Goal: Information Seeking & Learning: Learn about a topic

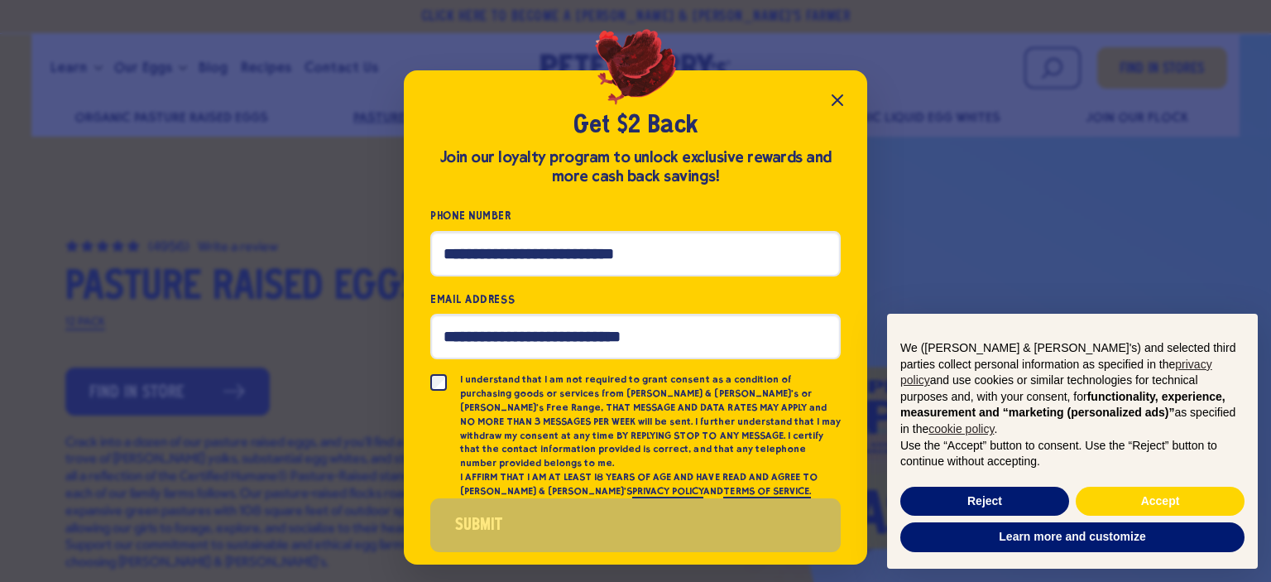
click at [836, 103] on icon "Close popup" at bounding box center [837, 100] width 20 height 20
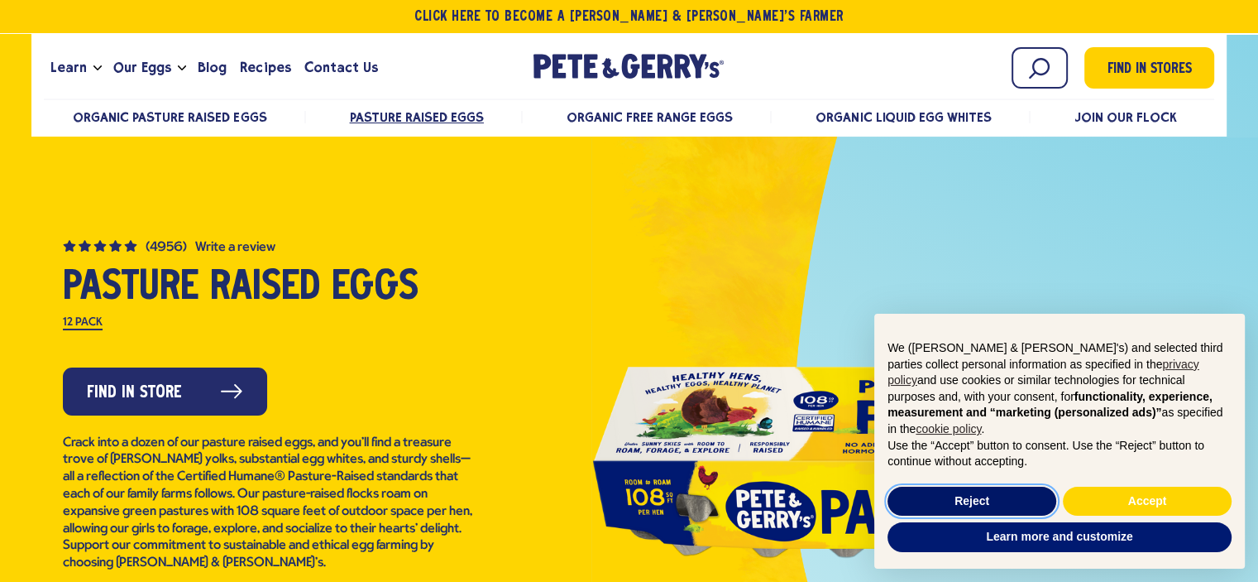
click at [1009, 498] on button "Reject" at bounding box center [972, 501] width 169 height 30
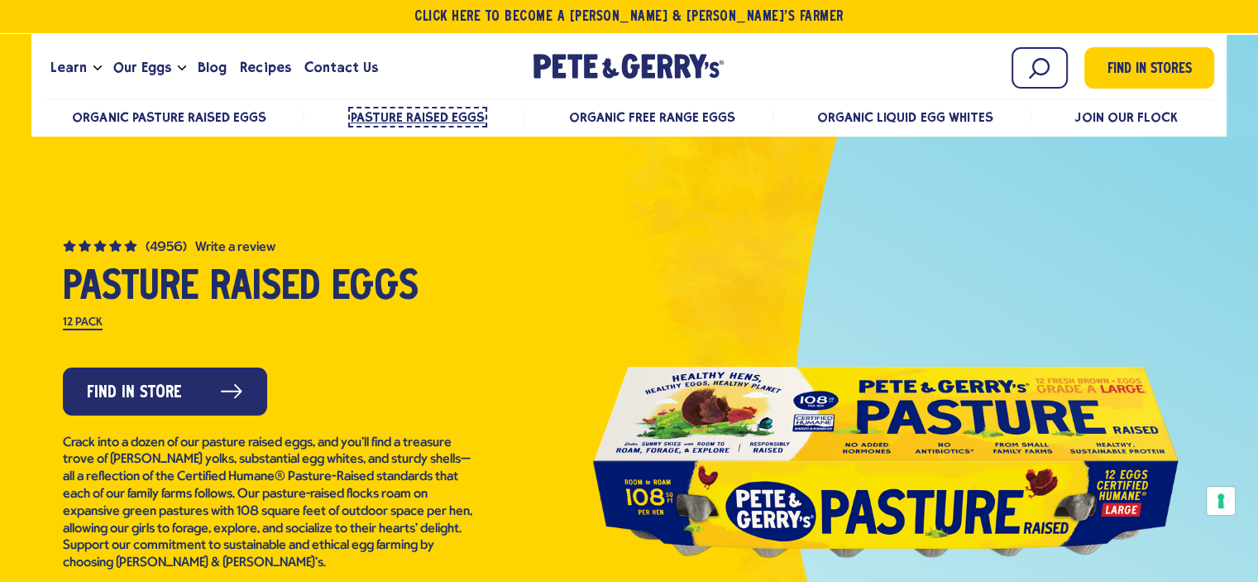
click at [434, 115] on span "Pasture Raised Eggs" at bounding box center [418, 117] width 134 height 16
click at [510, 221] on div at bounding box center [629, 442] width 1258 height 814
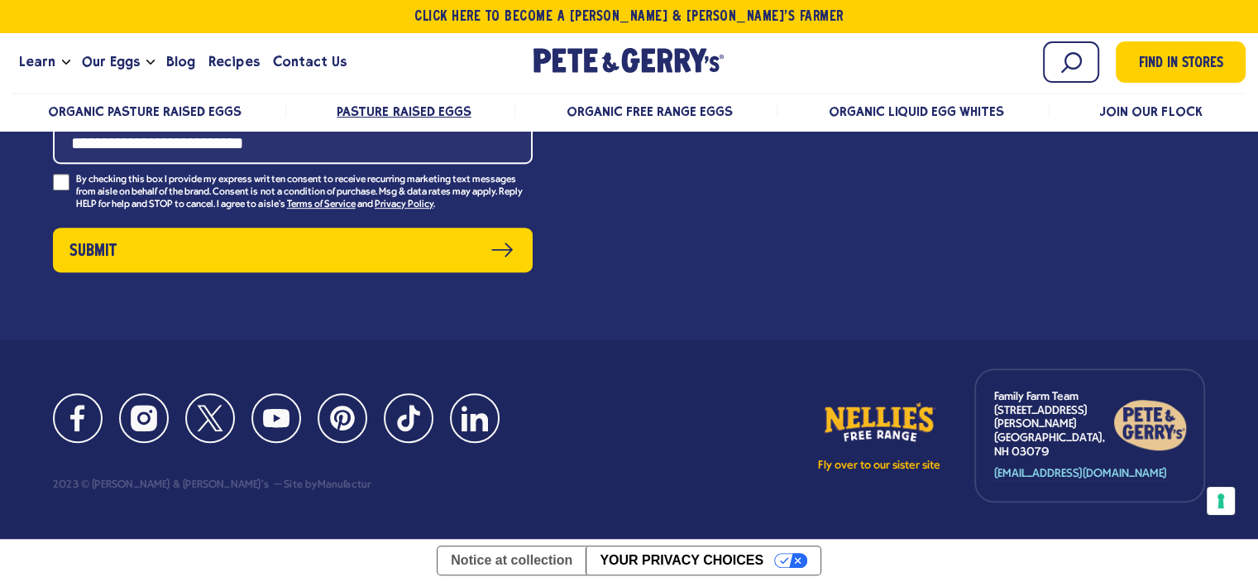
scroll to position [11337, 0]
click at [699, 78] on span "FAQ" at bounding box center [695, 71] width 25 height 13
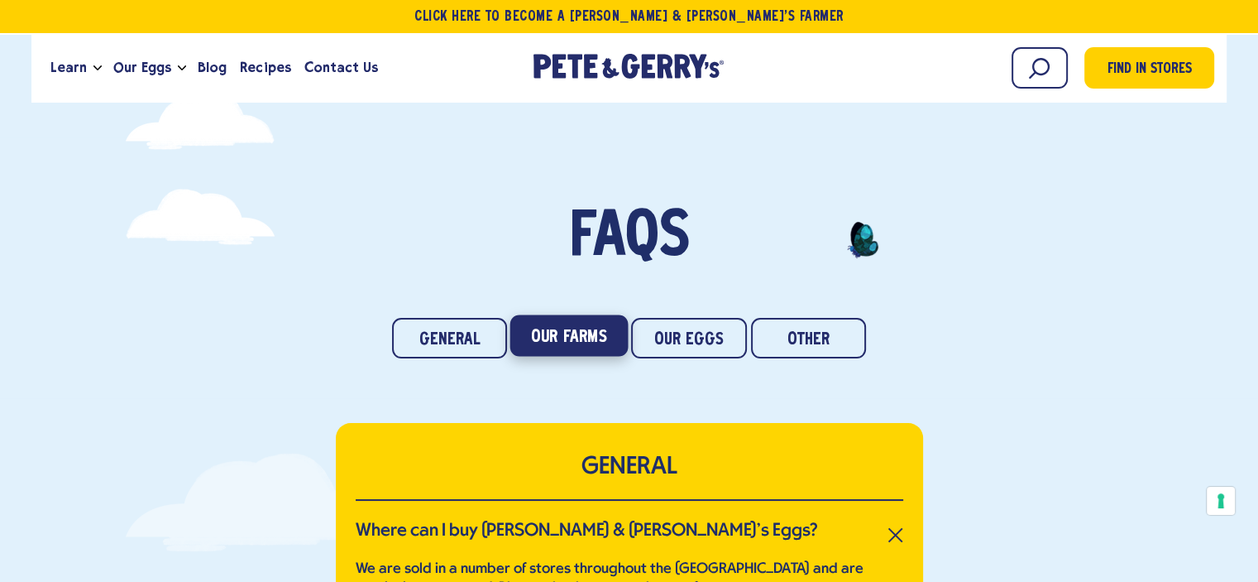
click at [611, 343] on link "Our Farms" at bounding box center [568, 335] width 117 height 41
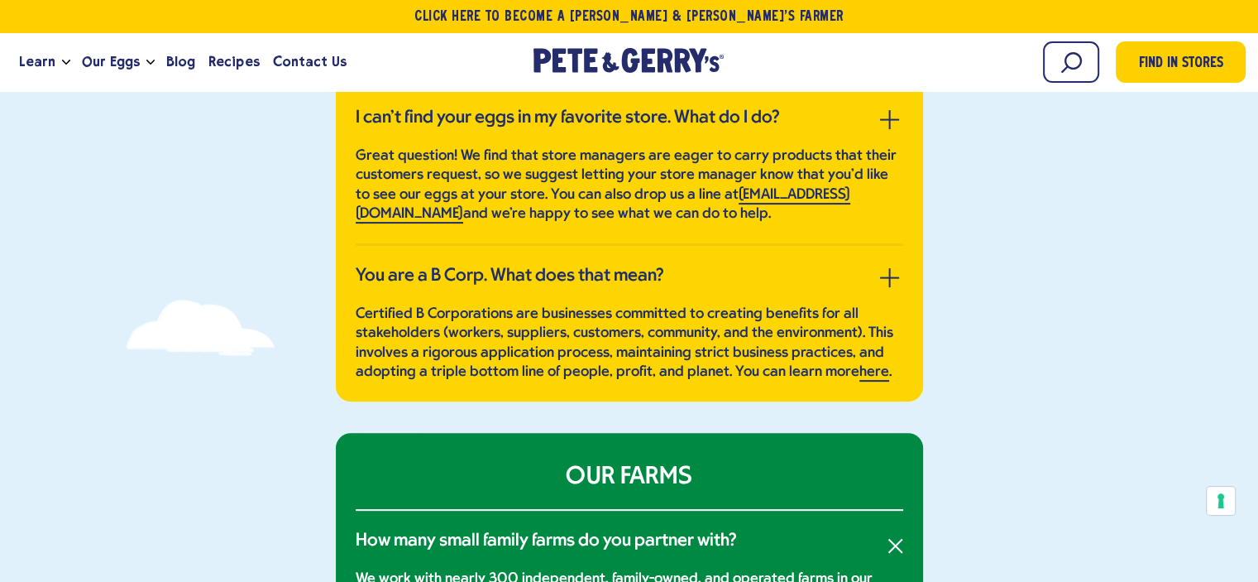
scroll to position [194, 0]
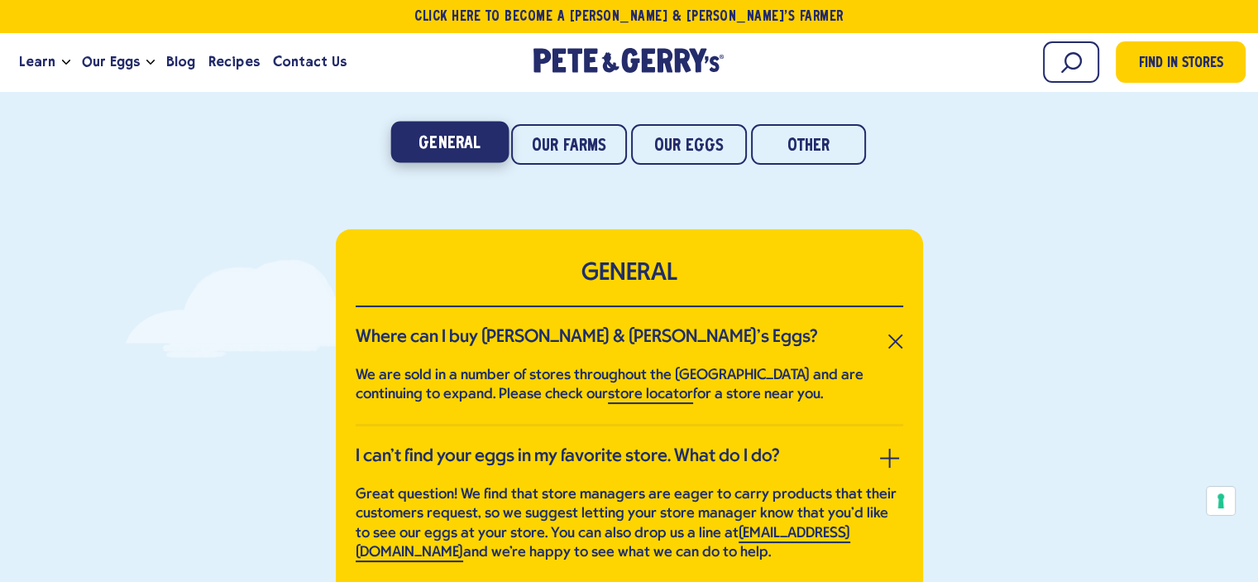
click at [443, 141] on link "General" at bounding box center [448, 142] width 117 height 41
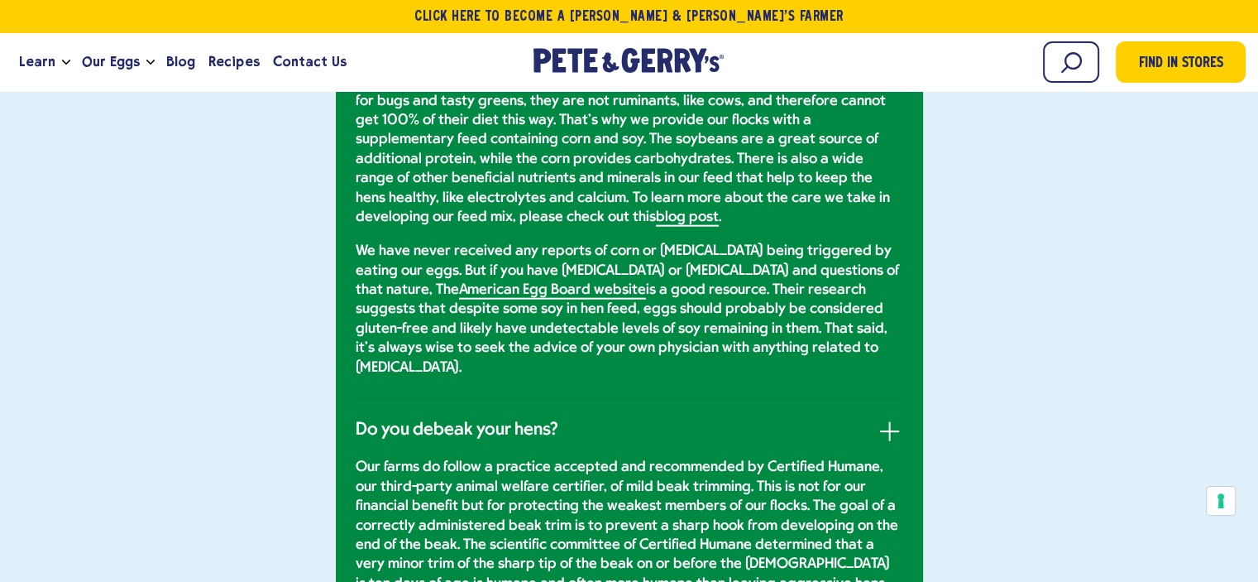
scroll to position [4018, 0]
